Goal: Information Seeking & Learning: Learn about a topic

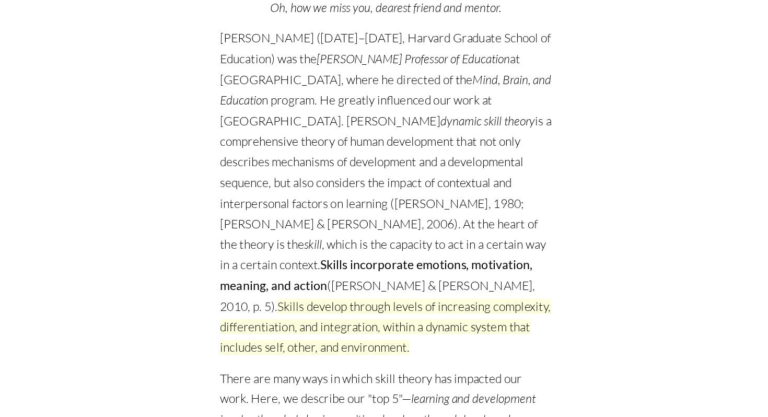
scroll to position [121, 0]
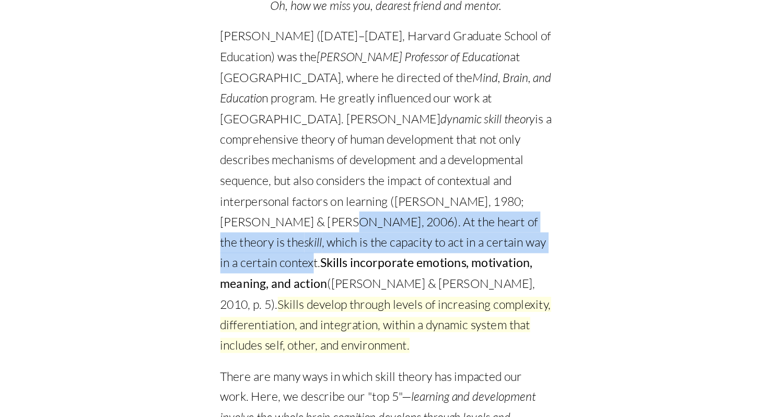
drag, startPoint x: 315, startPoint y: 250, endPoint x: 452, endPoint y: 268, distance: 138.0
click at [453, 268] on p "[PERSON_NAME] ([DATE]–[DATE], Harvard Graduate School of Education) was the [PE…" at bounding box center [384, 229] width 274 height 273
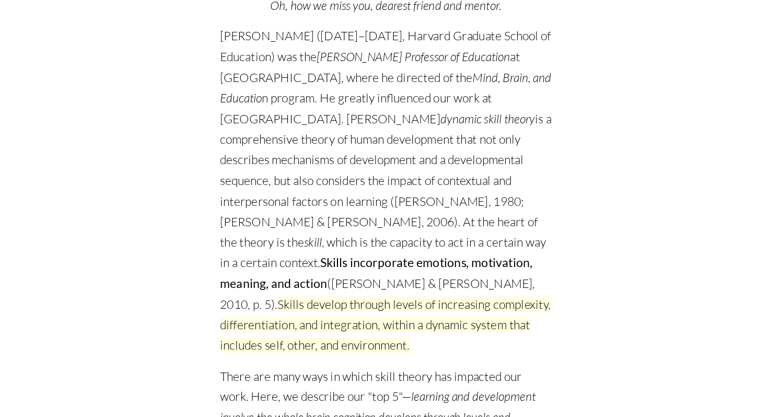
click at [406, 289] on strong "Skills incorporate emotions, motivation, meaning, and action" at bounding box center [376, 296] width 258 height 29
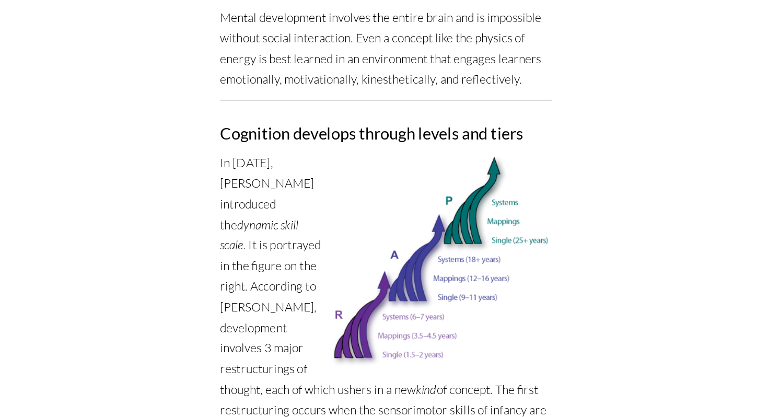
scroll to position [586, 0]
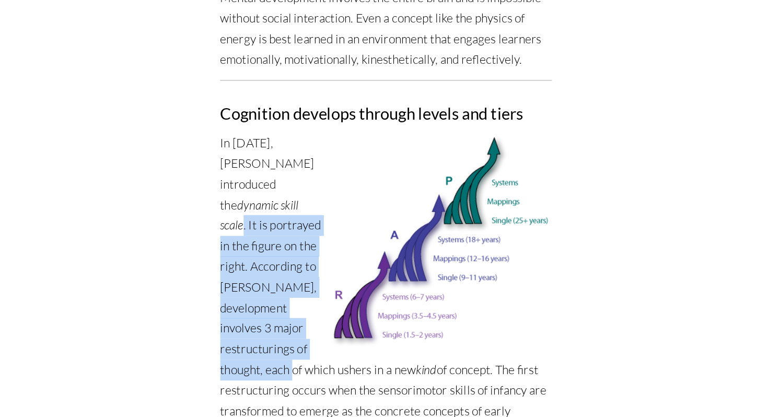
drag, startPoint x: 265, startPoint y: 225, endPoint x: 316, endPoint y: 343, distance: 128.6
click at [316, 343] on p "In [DATE], [PERSON_NAME] introduced the dynamic skill scale . It is portrayed i…" at bounding box center [384, 403] width 274 height 443
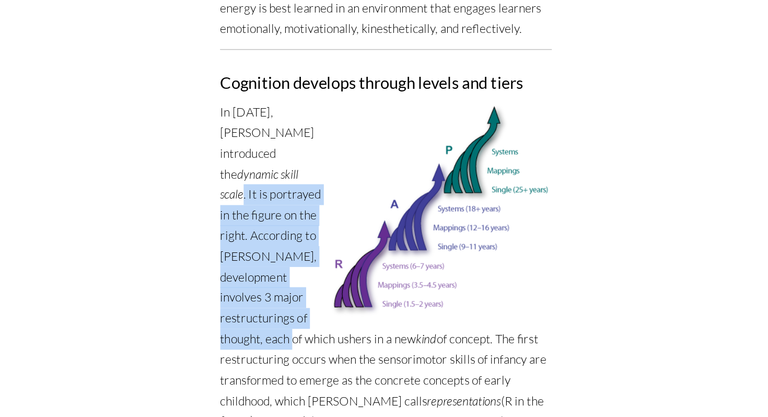
scroll to position [612, 0]
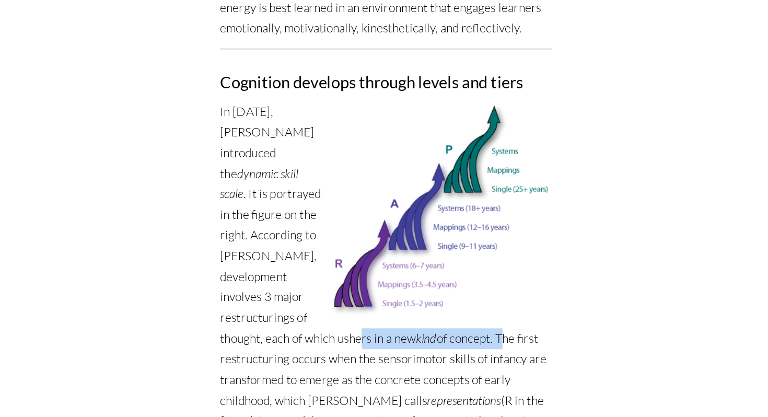
drag, startPoint x: 300, startPoint y: 335, endPoint x: 408, endPoint y: 341, distance: 107.8
click at [408, 341] on p "In [DATE], [PERSON_NAME] introduced the dynamic skill scale . It is portrayed i…" at bounding box center [384, 377] width 274 height 443
click at [399, 373] on p "In [DATE], [PERSON_NAME] introduced the dynamic skill scale . It is portrayed i…" at bounding box center [384, 377] width 274 height 443
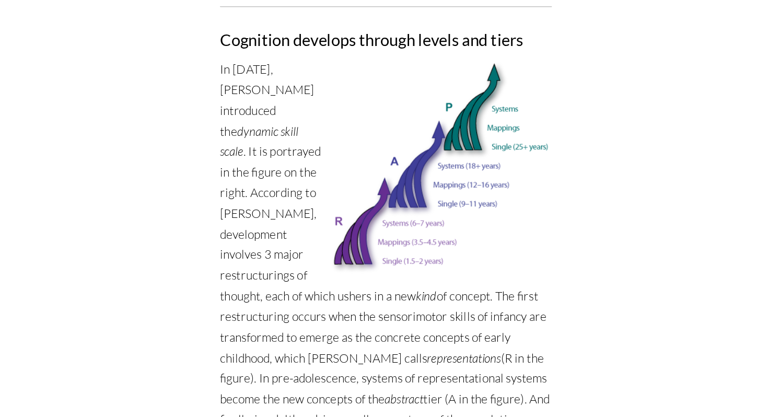
scroll to position [648, 0]
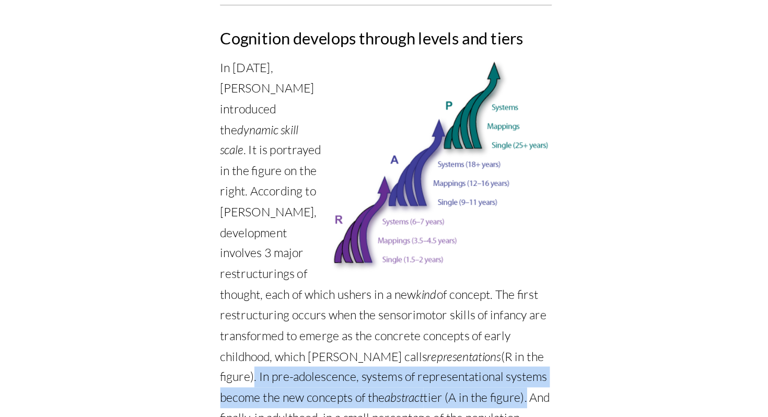
drag, startPoint x: 427, startPoint y: 348, endPoint x: 389, endPoint y: 382, distance: 51.0
click at [390, 382] on p "In [DATE], [PERSON_NAME] introduced the dynamic skill scale . It is portrayed i…" at bounding box center [384, 341] width 274 height 443
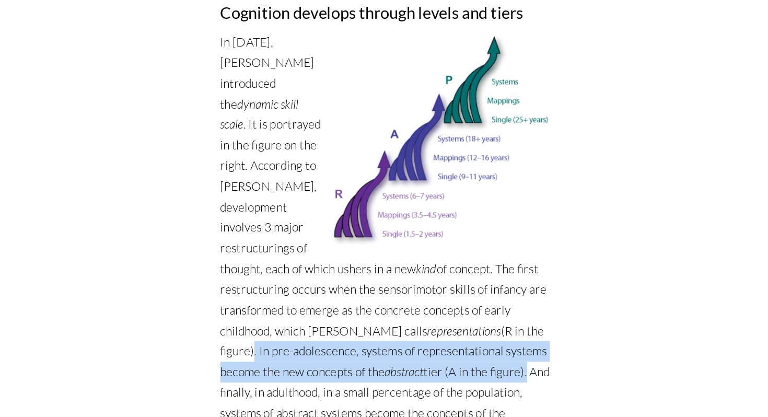
scroll to position [671, 0]
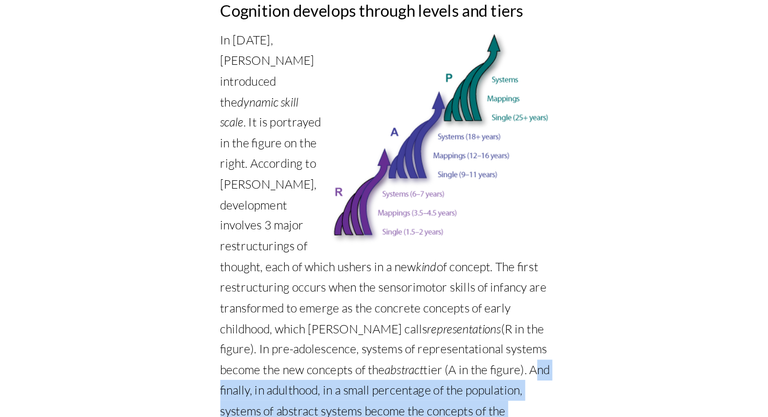
drag, startPoint x: 393, startPoint y: 355, endPoint x: 451, endPoint y: 397, distance: 71.7
click at [451, 397] on p "In [DATE], [PERSON_NAME] introduced the dynamic skill scale . It is portrayed i…" at bounding box center [384, 318] width 274 height 443
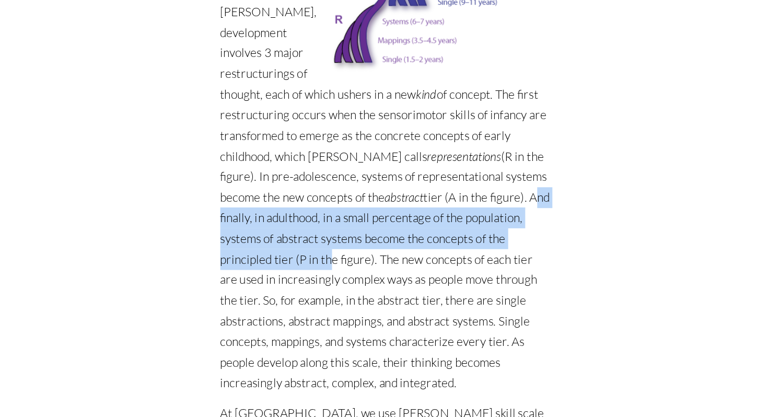
scroll to position [814, 0]
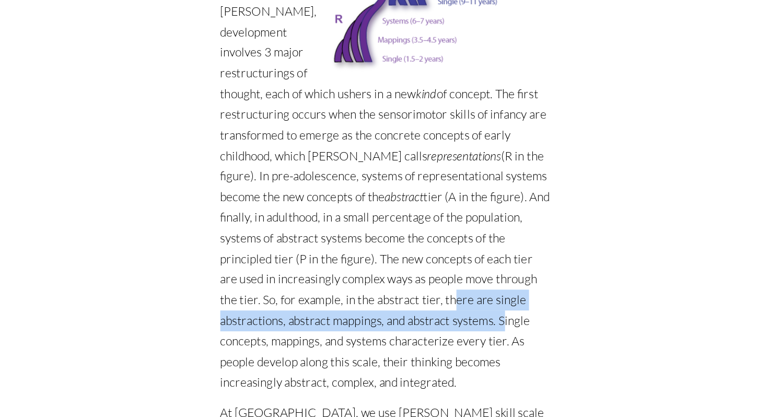
drag, startPoint x: 269, startPoint y: 299, endPoint x: 322, endPoint y: 316, distance: 56.0
click at [323, 316] on p "In [DATE], [PERSON_NAME] introduced the dynamic skill scale . It is portrayed i…" at bounding box center [384, 175] width 274 height 443
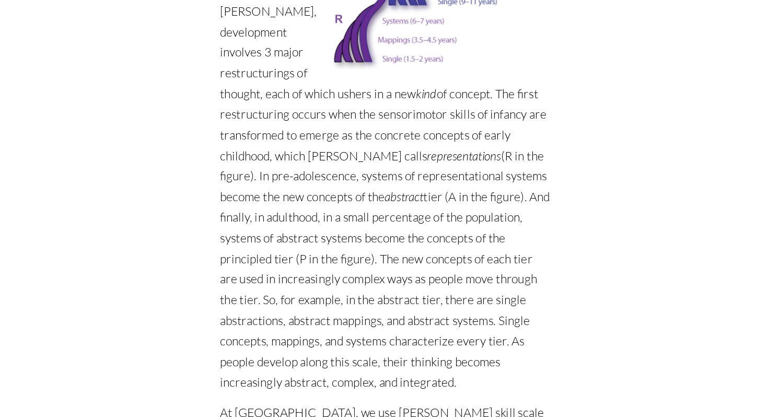
click at [322, 321] on p "In [DATE], [PERSON_NAME] introduced the dynamic skill scale . It is portrayed i…" at bounding box center [384, 175] width 274 height 443
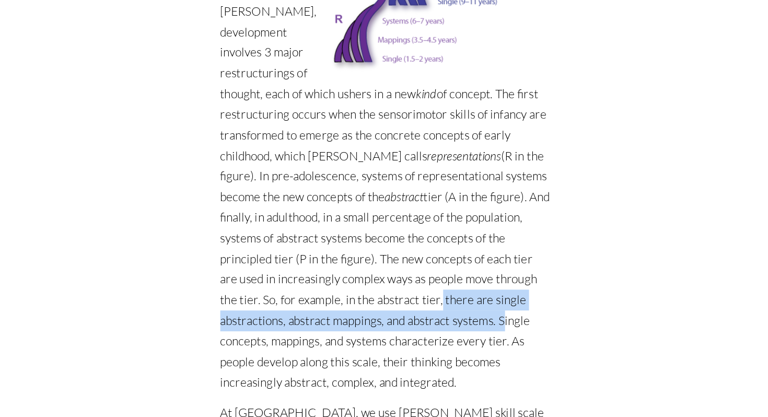
drag, startPoint x: 322, startPoint y: 322, endPoint x: 260, endPoint y: 304, distance: 64.6
click at [260, 304] on p "In [DATE], [PERSON_NAME] introduced the dynamic skill scale . It is portrayed i…" at bounding box center [384, 175] width 274 height 443
click at [290, 312] on p "In [DATE], [PERSON_NAME] introduced the dynamic skill scale . It is portrayed i…" at bounding box center [384, 175] width 274 height 443
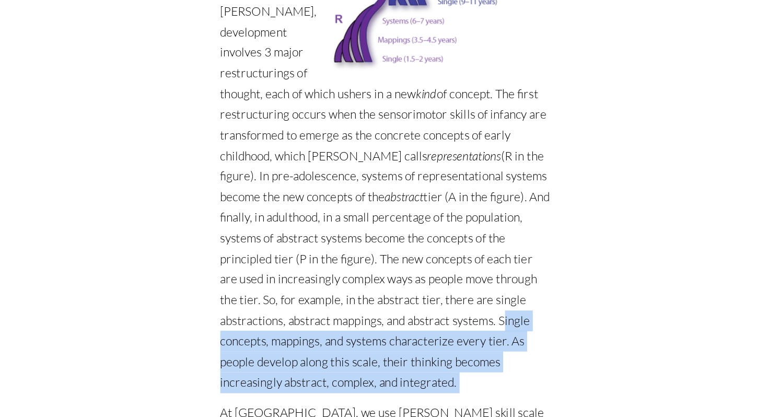
drag, startPoint x: 323, startPoint y: 313, endPoint x: 436, endPoint y: 369, distance: 126.3
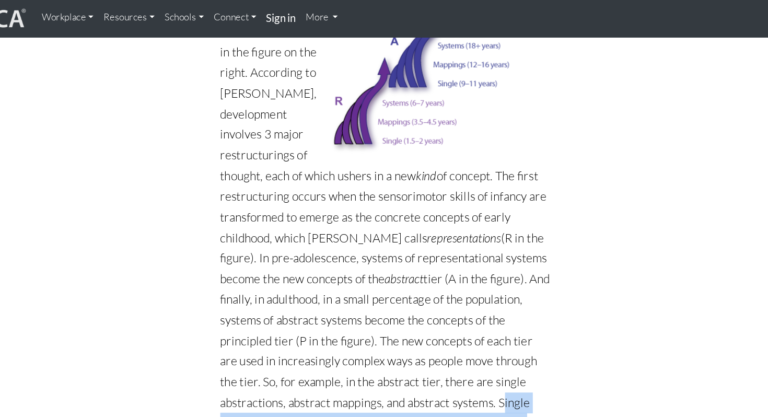
scroll to position [817, 0]
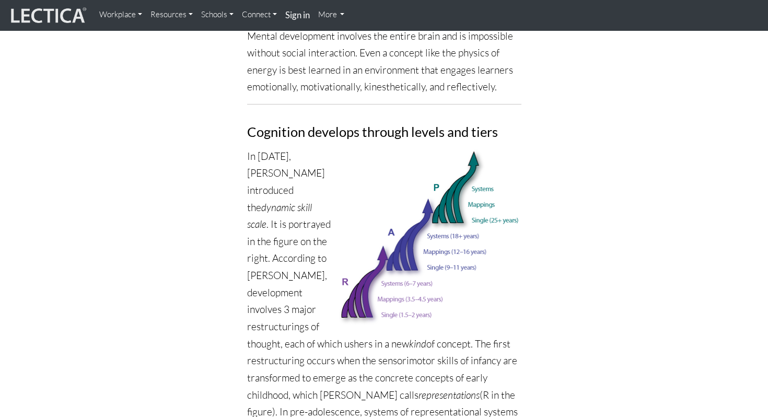
scroll to position [754, 0]
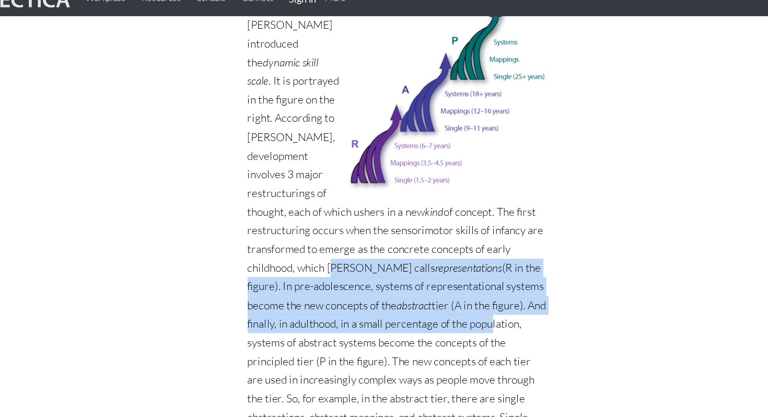
drag, startPoint x: 246, startPoint y: 243, endPoint x: 362, endPoint y: 287, distance: 123.8
click at [362, 287] on p "In [DATE], [PERSON_NAME] introduced the dynamic skill scale . It is portrayed i…" at bounding box center [384, 235] width 274 height 443
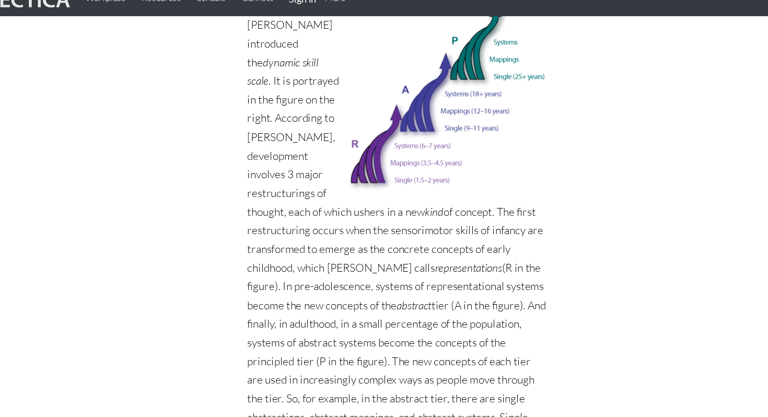
click at [376, 280] on p "In [DATE], [PERSON_NAME] introduced the dynamic skill scale . It is portrayed i…" at bounding box center [384, 235] width 274 height 443
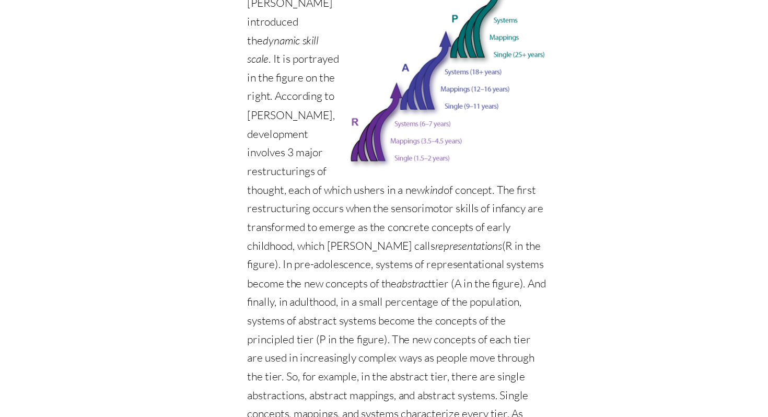
scroll to position [753, 0]
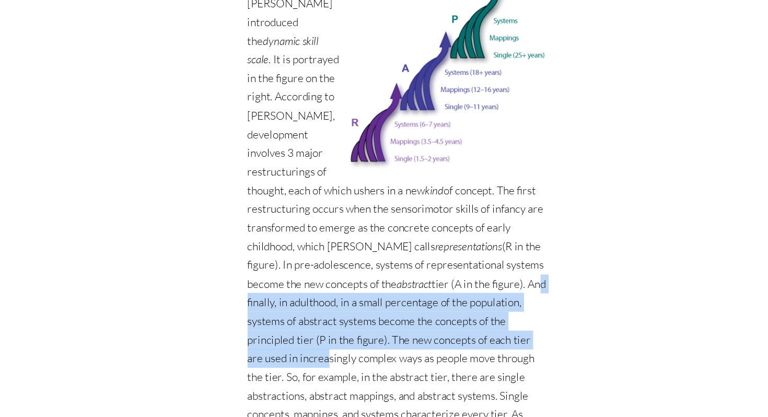
drag, startPoint x: 400, startPoint y: 279, endPoint x: 423, endPoint y: 325, distance: 51.4
click at [424, 325] on p "In [DATE], [PERSON_NAME] introduced the dynamic skill scale . It is portrayed i…" at bounding box center [384, 235] width 274 height 443
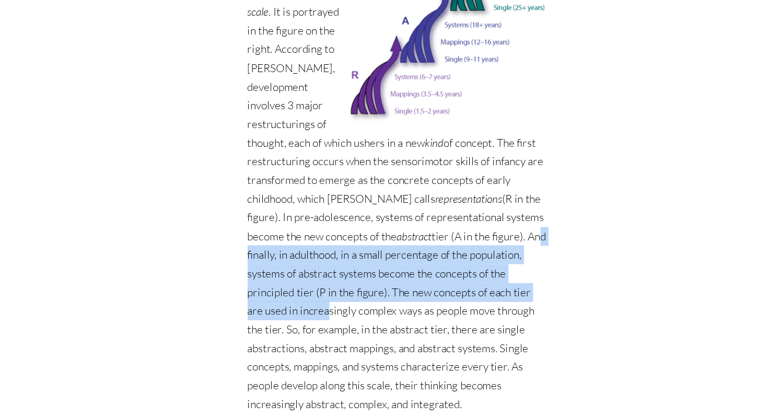
scroll to position [797, 0]
click at [439, 239] on p "In [DATE], [PERSON_NAME] introduced the dynamic skill scale . It is portrayed i…" at bounding box center [384, 191] width 274 height 443
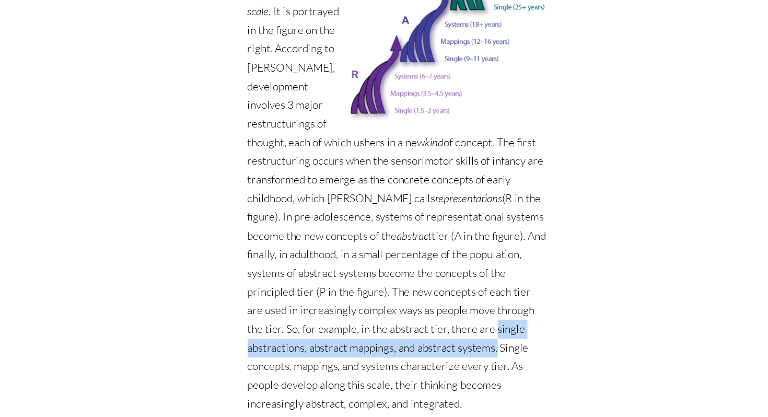
drag, startPoint x: 302, startPoint y: 317, endPoint x: 317, endPoint y: 335, distance: 22.6
click at [317, 335] on p "In [DATE], [PERSON_NAME] introduced the dynamic skill scale . It is portrayed i…" at bounding box center [384, 191] width 274 height 443
copy p "single abstractions, abstract mappings, and abstract systems"
